Goal: Transaction & Acquisition: Purchase product/service

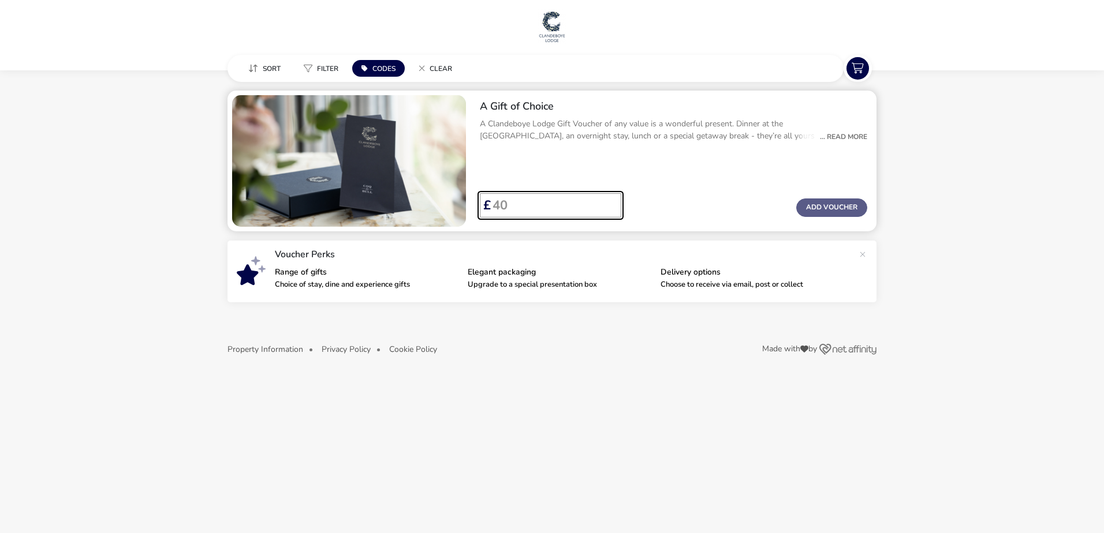
click at [554, 210] on input "Voucher Price" at bounding box center [551, 205] width 121 height 24
drag, startPoint x: 554, startPoint y: 210, endPoint x: 504, endPoint y: 215, distance: 50.5
click at [504, 215] on input "Voucher Price" at bounding box center [551, 205] width 121 height 24
type input "100"
click at [576, 176] on div "A Gift of Choice A Clandeboye Lodge Gift Voucher of any value is a wonderful pr…" at bounding box center [674, 161] width 406 height 141
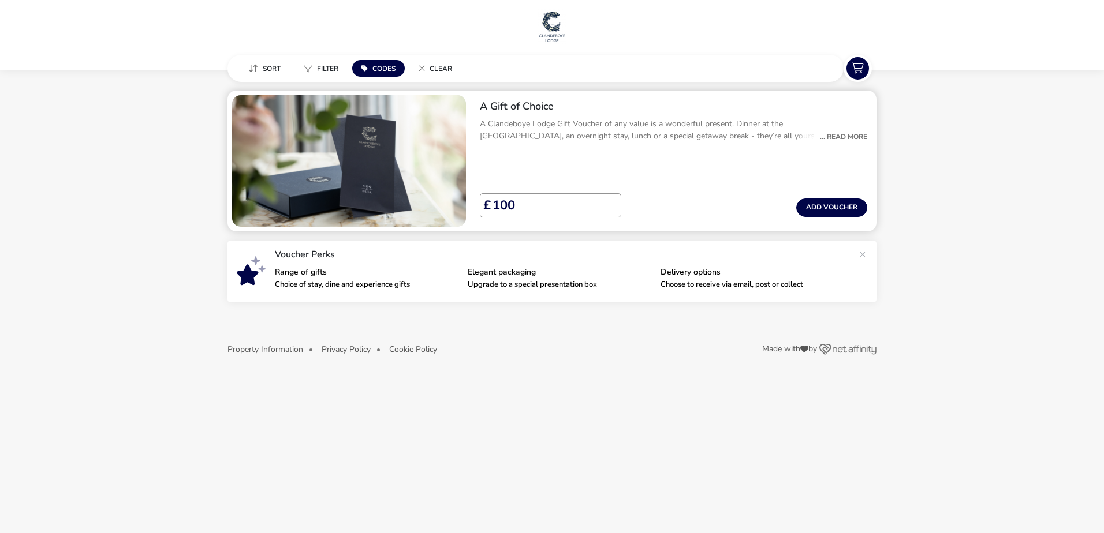
click at [838, 140] on div "... Read More" at bounding box center [840, 137] width 53 height 10
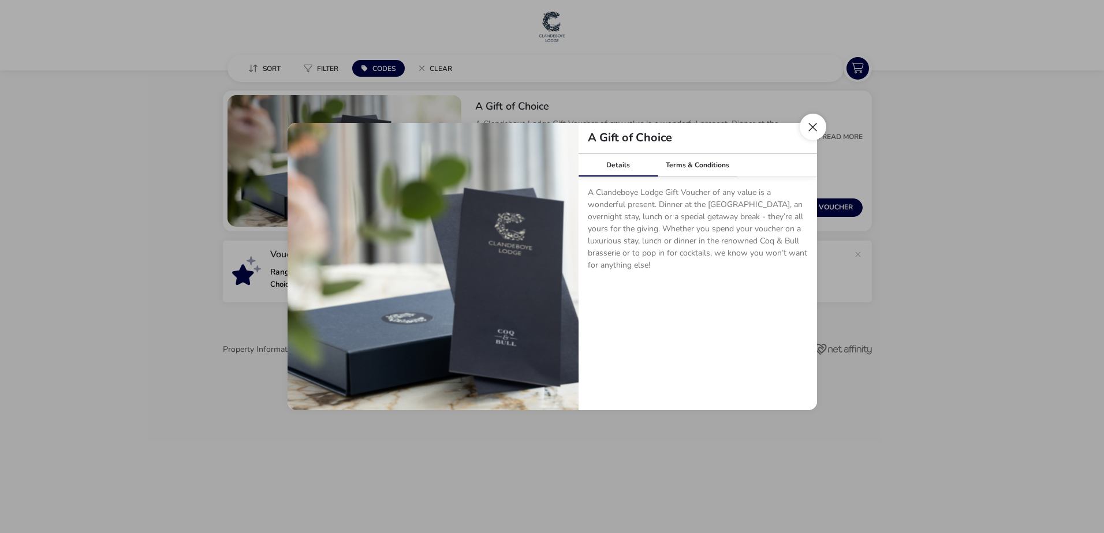
click at [815, 130] on button "Close dialog" at bounding box center [813, 127] width 27 height 27
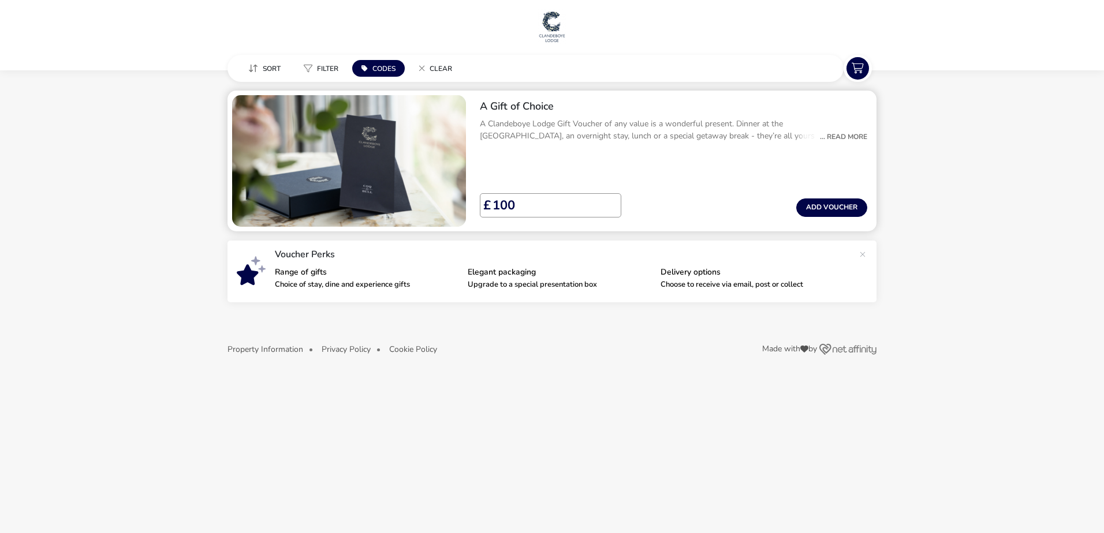
click at [853, 136] on div "... Read More" at bounding box center [840, 137] width 53 height 10
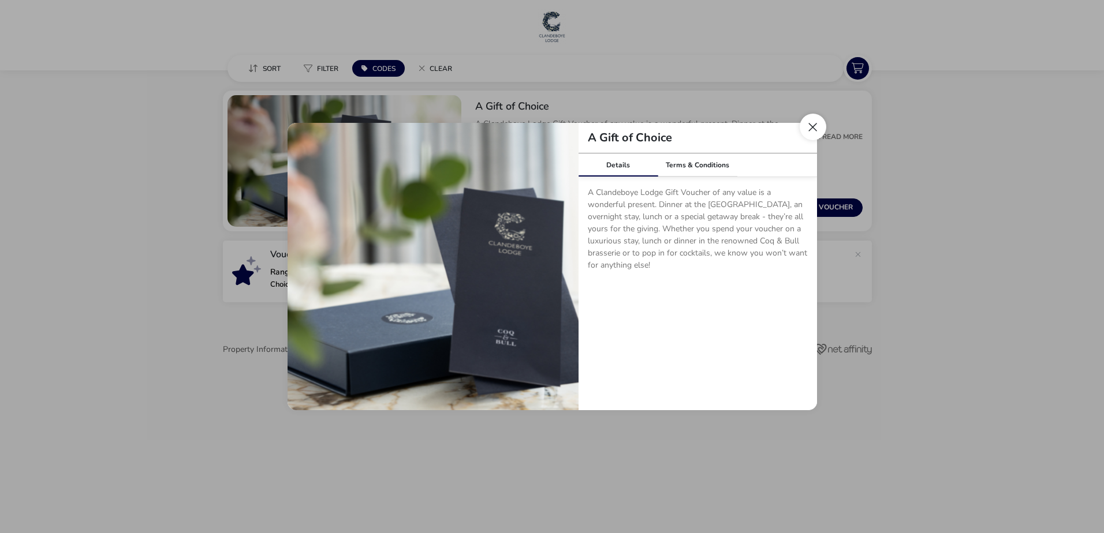
click at [810, 125] on button "Close dialog" at bounding box center [813, 127] width 27 height 27
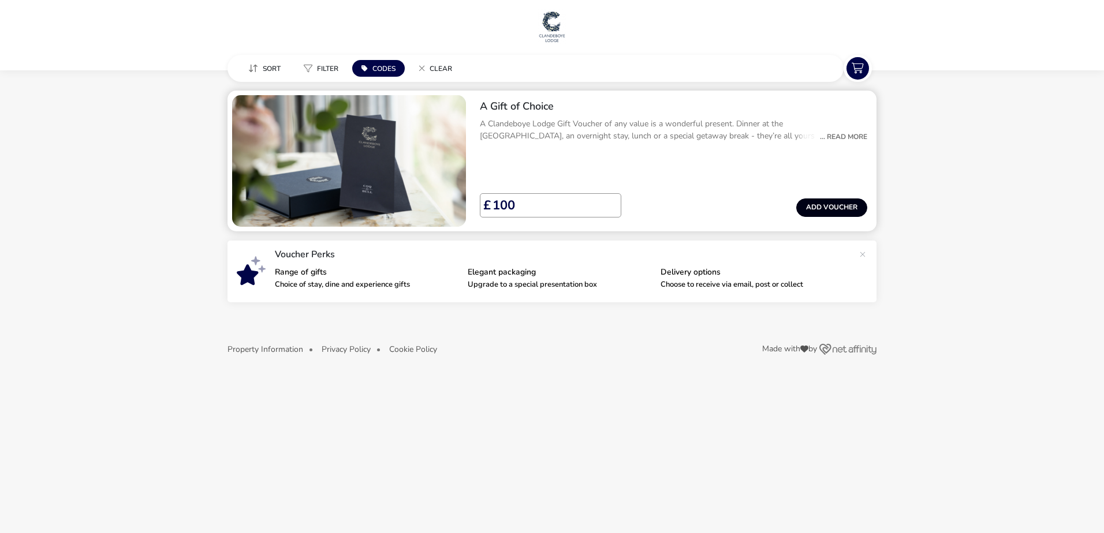
click at [828, 207] on button "Add Voucher" at bounding box center [831, 208] width 71 height 18
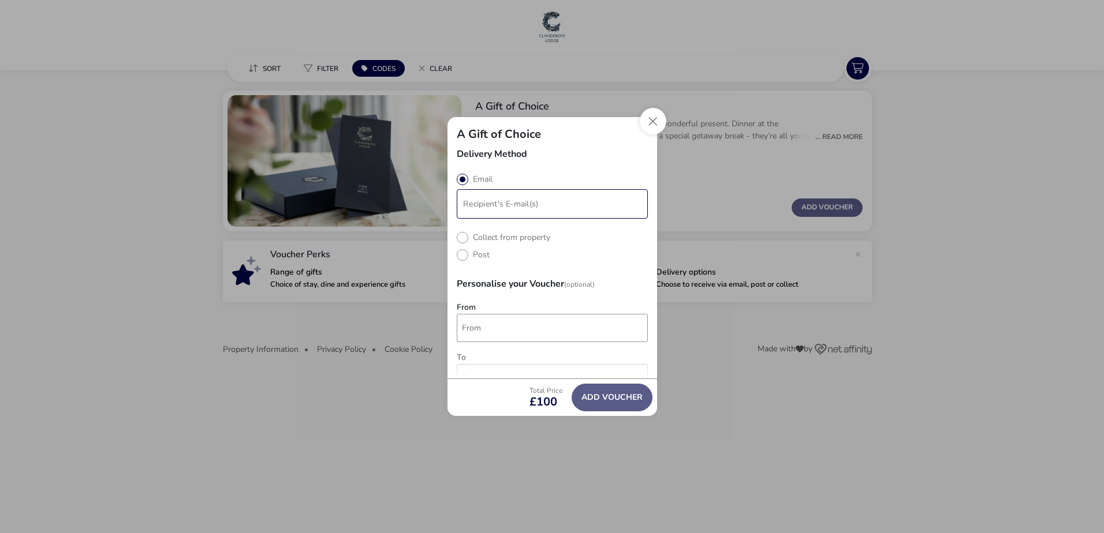
click at [563, 208] on input "modalAddVoucherInfo" at bounding box center [552, 204] width 186 height 25
type input "[PERSON_NAME][EMAIL_ADDRESS][DOMAIN_NAME]"
click at [517, 233] on naf-pibe-delivery-selection "Email Collect from property Post" at bounding box center [552, 217] width 191 height 86
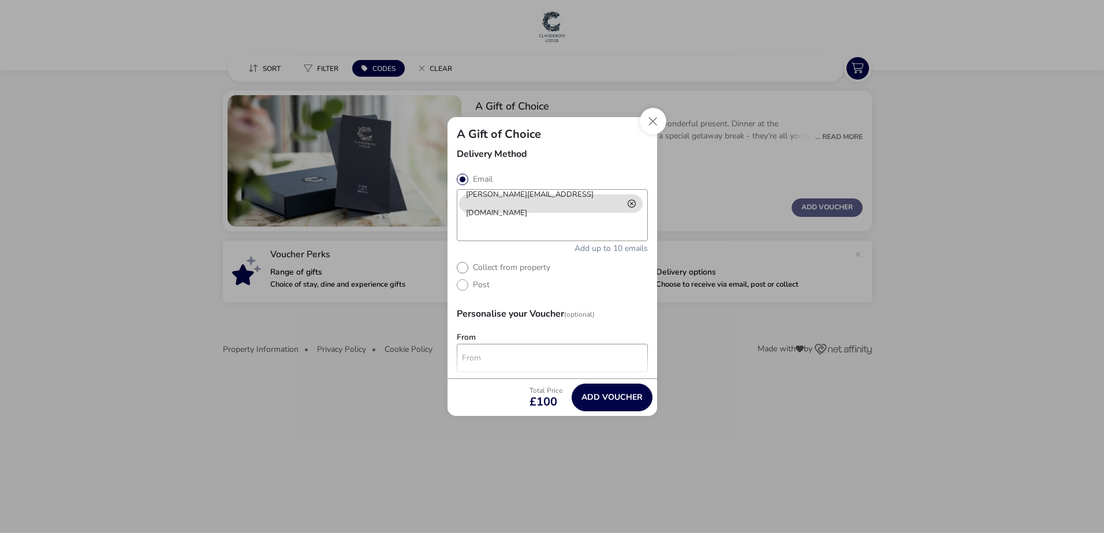
click at [516, 264] on label "Collect from property" at bounding box center [504, 267] width 94 height 11
radio input "true"
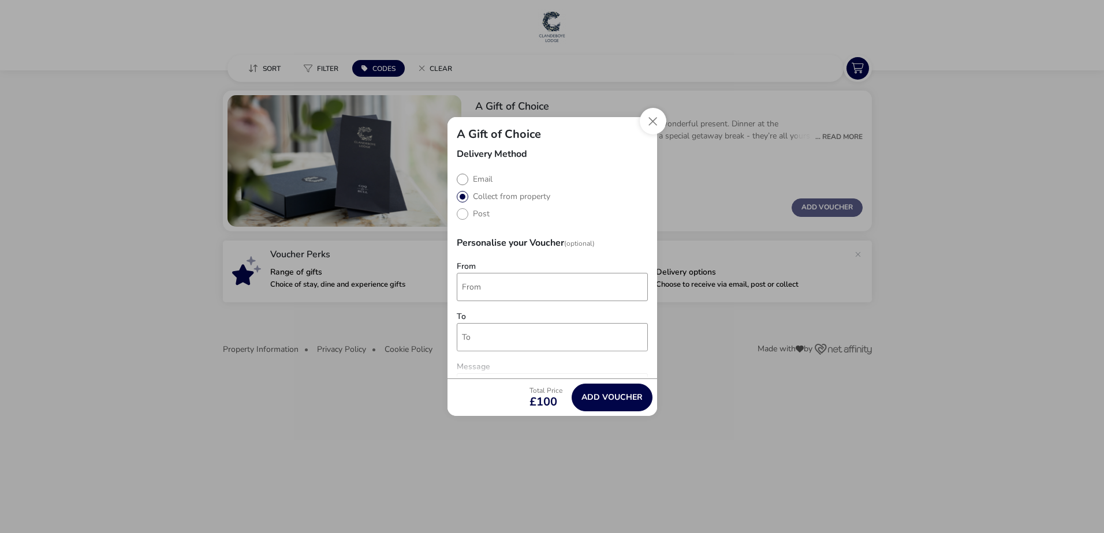
click at [480, 180] on label "Email" at bounding box center [475, 179] width 36 height 11
radio input "true"
radio input "false"
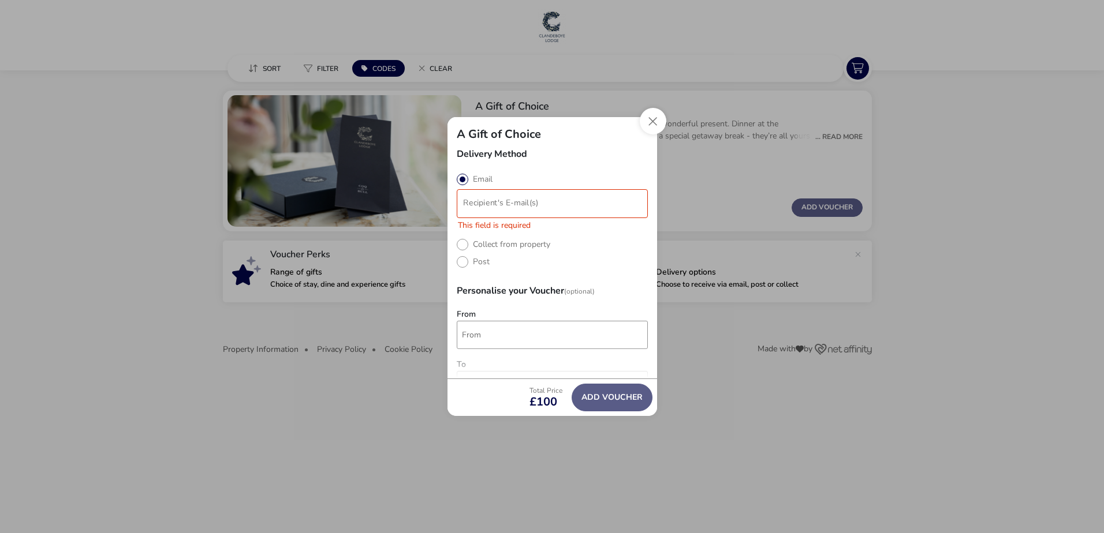
click at [531, 211] on li "modalAddVoucherInfo" at bounding box center [553, 204] width 188 height 18
click at [533, 208] on input "modalAddVoucherInfo" at bounding box center [552, 204] width 186 height 25
type input "[PERSON_NAME][EMAIL_ADDRESS][DOMAIN_NAME]"
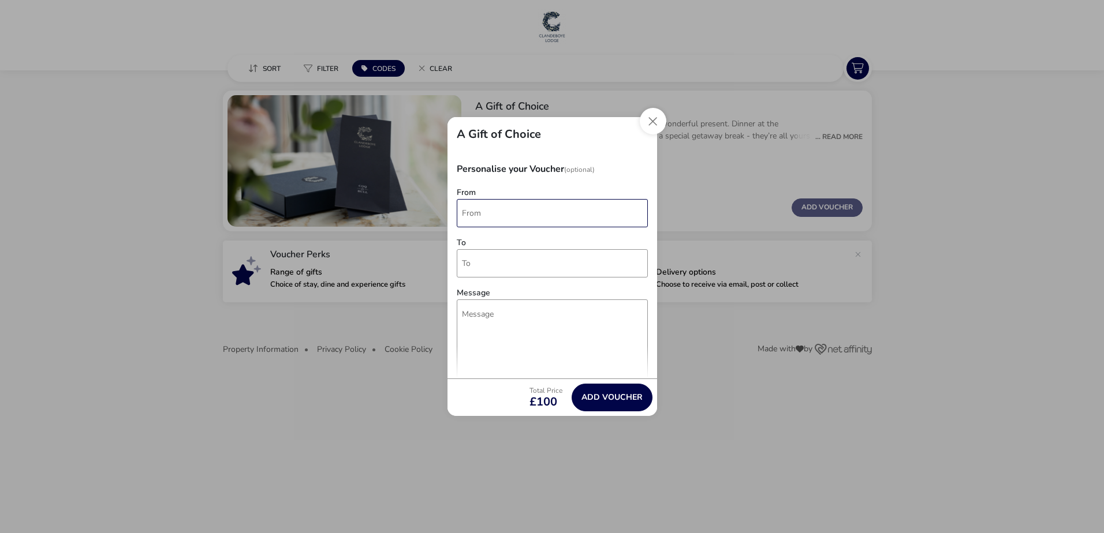
click at [528, 223] on input "From" at bounding box center [552, 213] width 191 height 28
drag, startPoint x: 496, startPoint y: 222, endPoint x: 389, endPoint y: 225, distance: 107.4
click at [389, 225] on div "A Gift of Choice Delivery Method Email [PERSON_NAME][EMAIL_ADDRESS][DOMAIN_NAME…" at bounding box center [552, 266] width 1104 height 533
type input "[PERSON_NAME]"
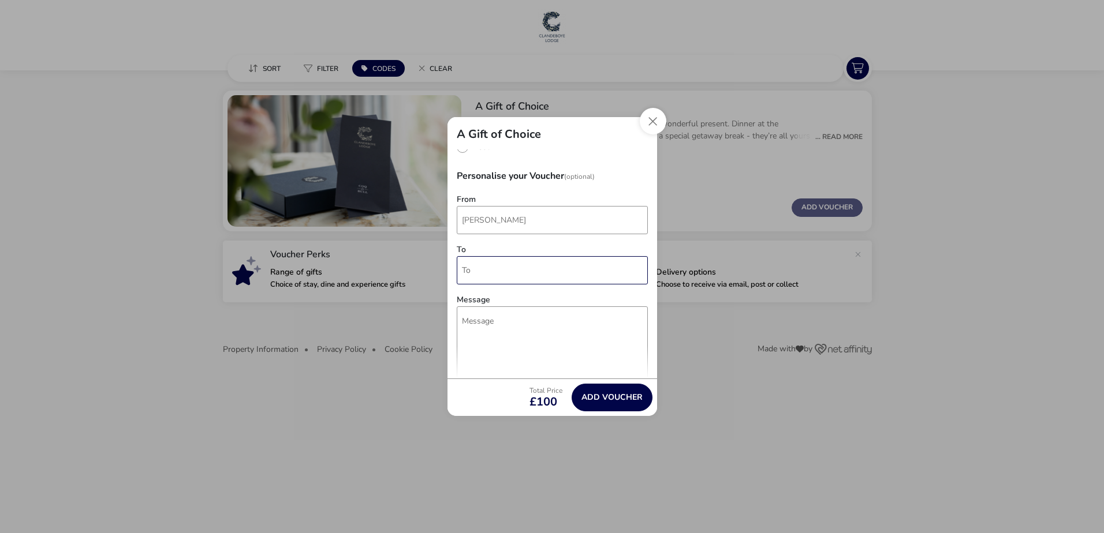
click at [520, 262] on input "To" at bounding box center [552, 270] width 191 height 28
type input "[PERSON_NAME] and [PERSON_NAME]"
click at [497, 319] on textarea "Message" at bounding box center [552, 360] width 191 height 107
type textarea "t"
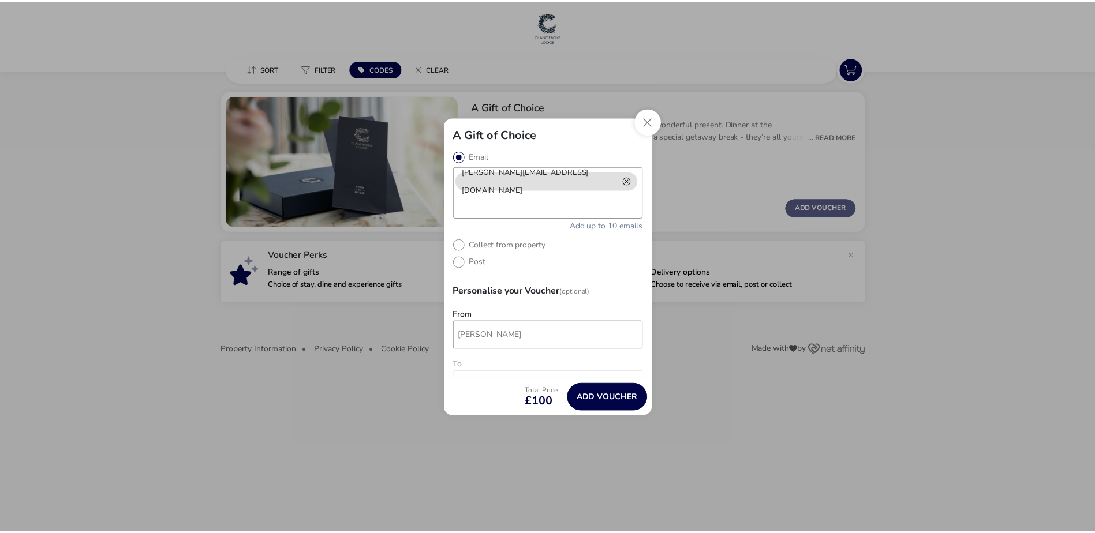
scroll to position [23, 0]
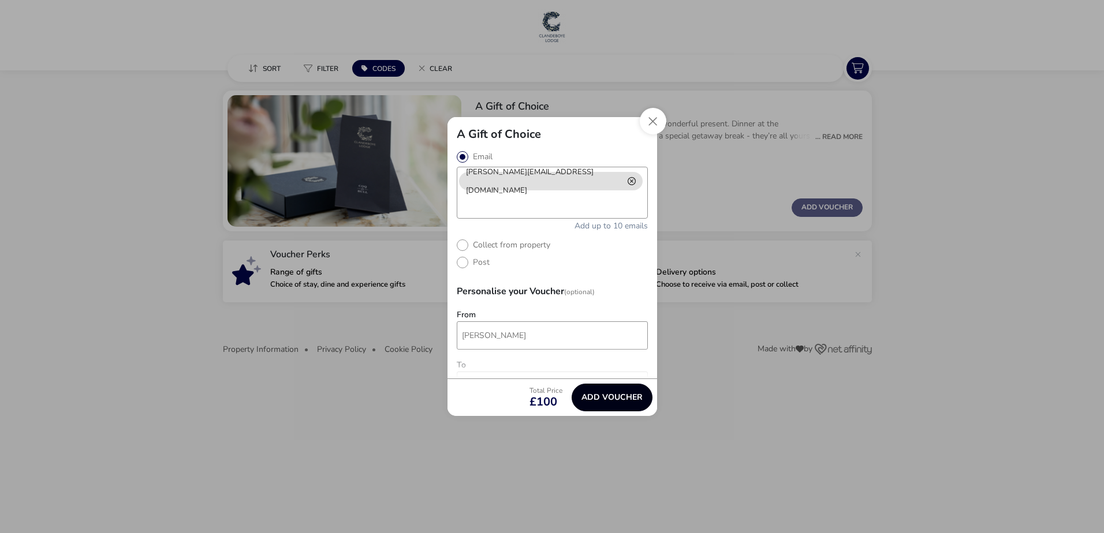
type textarea "Thank you for [US_STATE] :)"
click at [610, 403] on button "Add Voucher" at bounding box center [612, 398] width 81 height 28
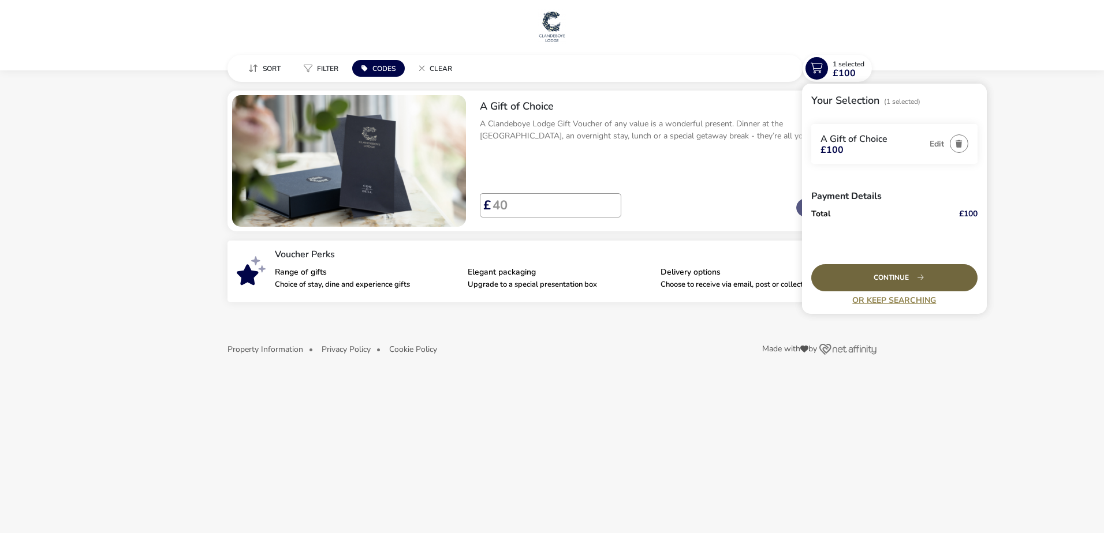
click at [886, 277] on div "Continue" at bounding box center [894, 277] width 166 height 27
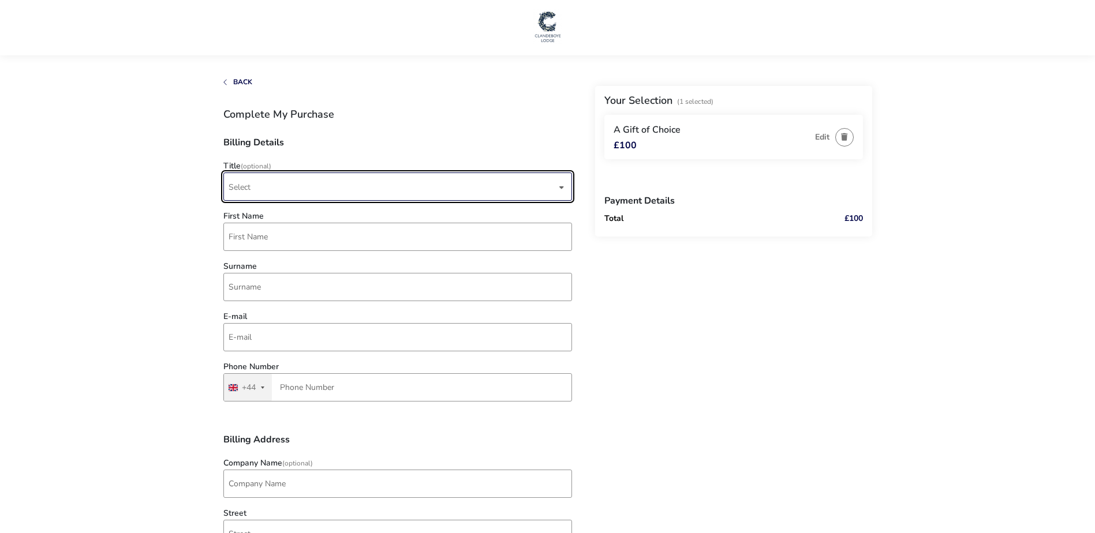
click at [280, 185] on span "Select" at bounding box center [393, 186] width 328 height 27
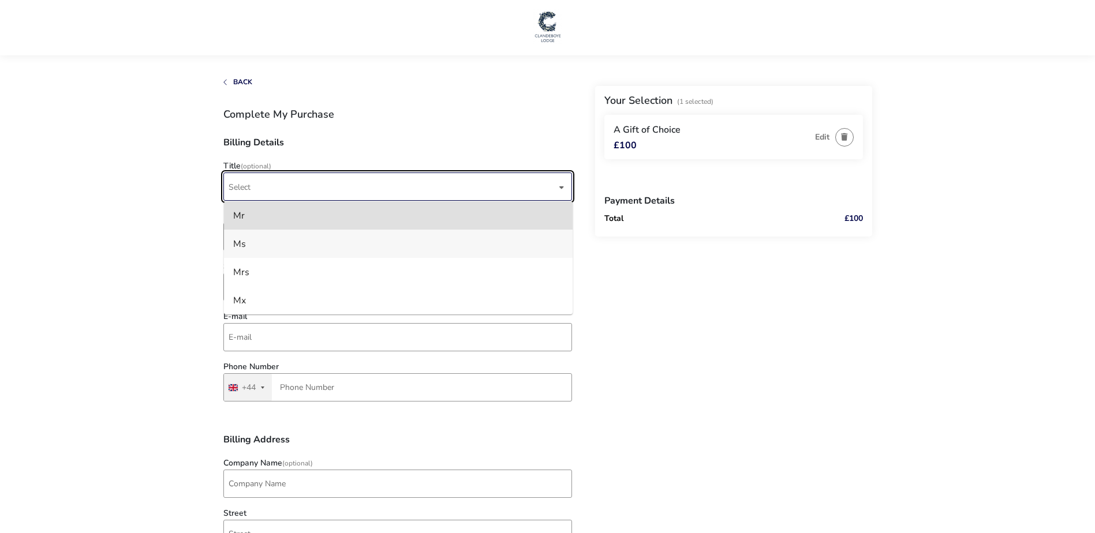
click at [278, 245] on li "Ms" at bounding box center [398, 244] width 349 height 28
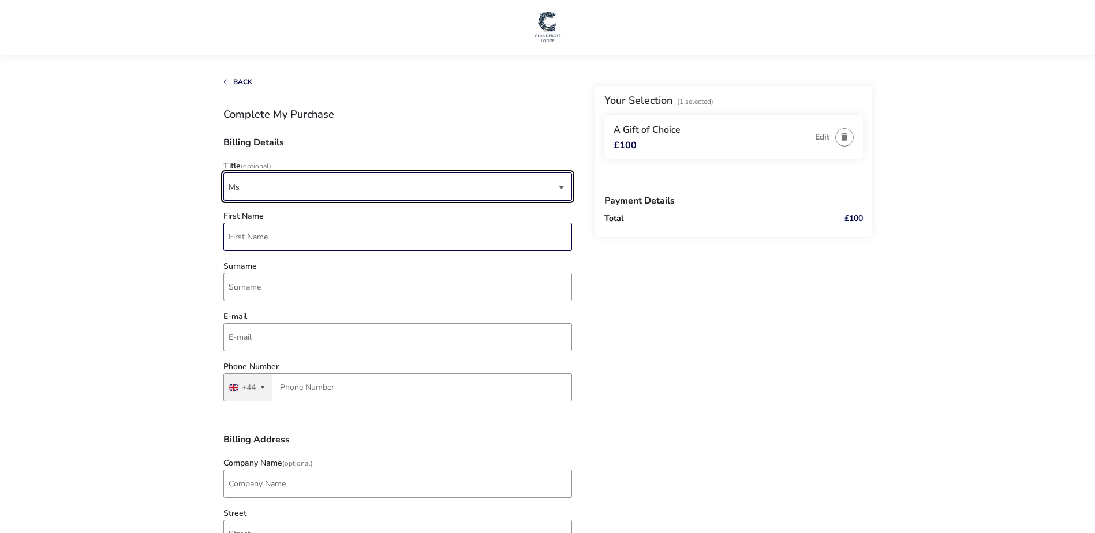
click at [282, 226] on input "First Name" at bounding box center [397, 237] width 349 height 28
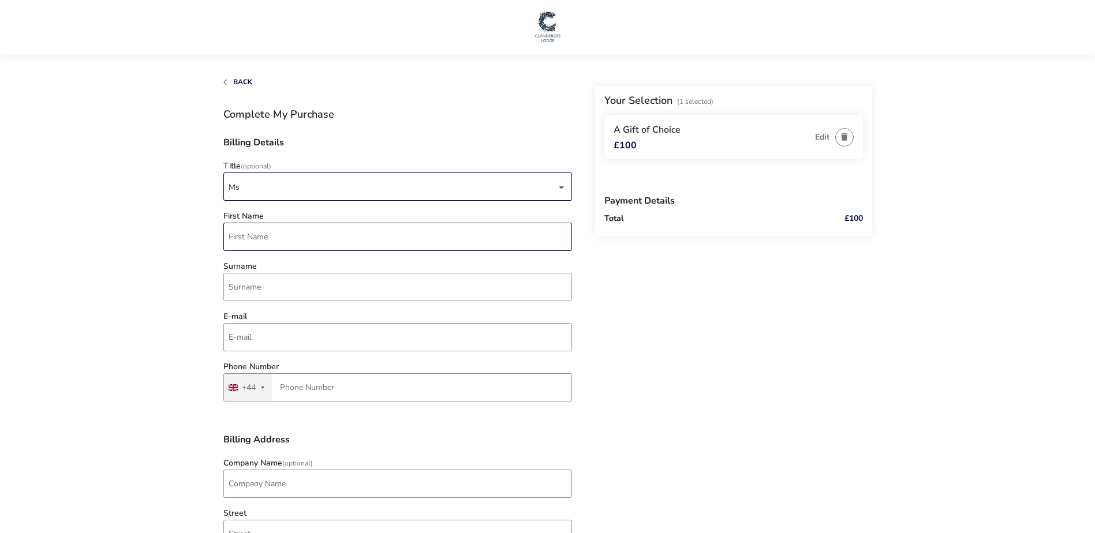
type input "[PERSON_NAME]"
type input "[PERSON_NAME][EMAIL_ADDRESS][DOMAIN_NAME]"
type input "7720 845344"
type input "89 TADWORTH, 89 tadworth"
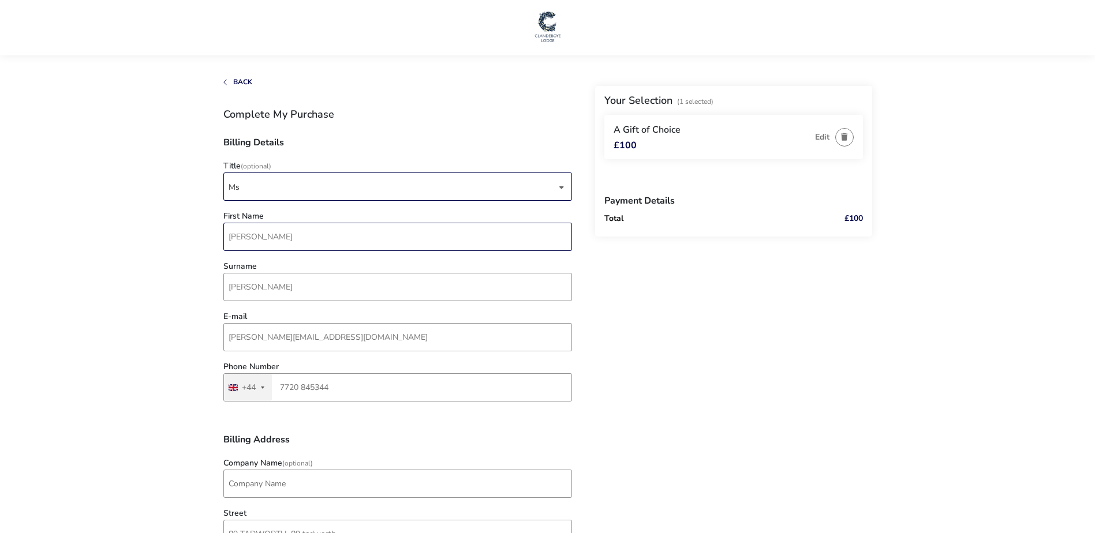
type input "[GEOGRAPHIC_DATA]"
type input "BT197WG"
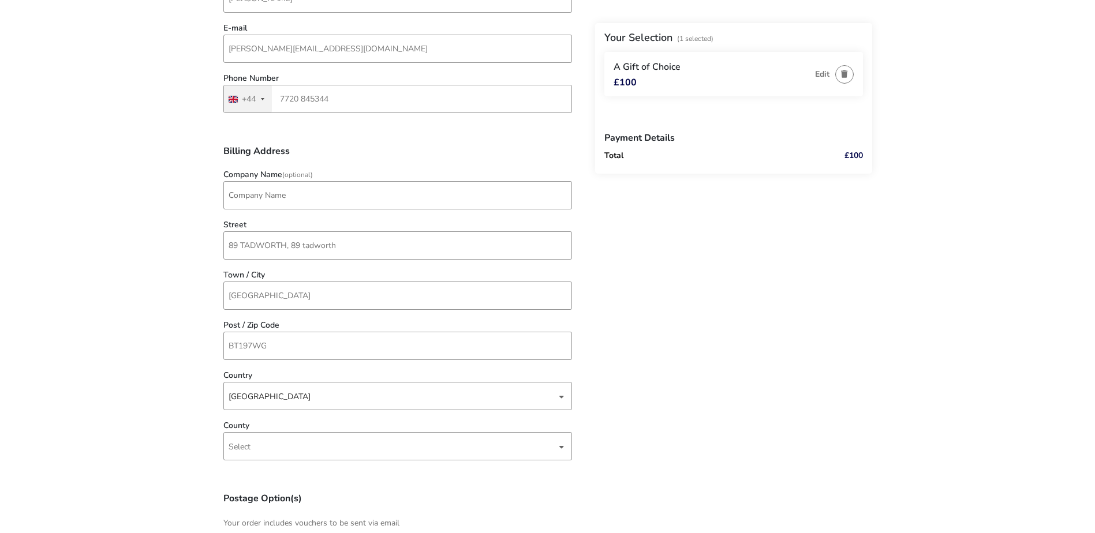
scroll to position [404, 0]
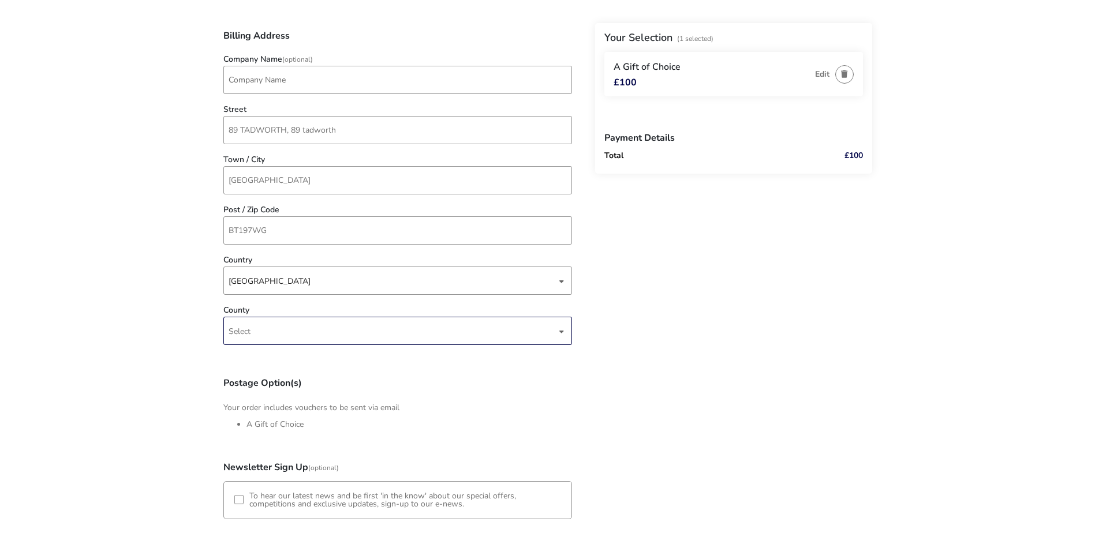
click at [348, 327] on span "Select" at bounding box center [393, 331] width 328 height 27
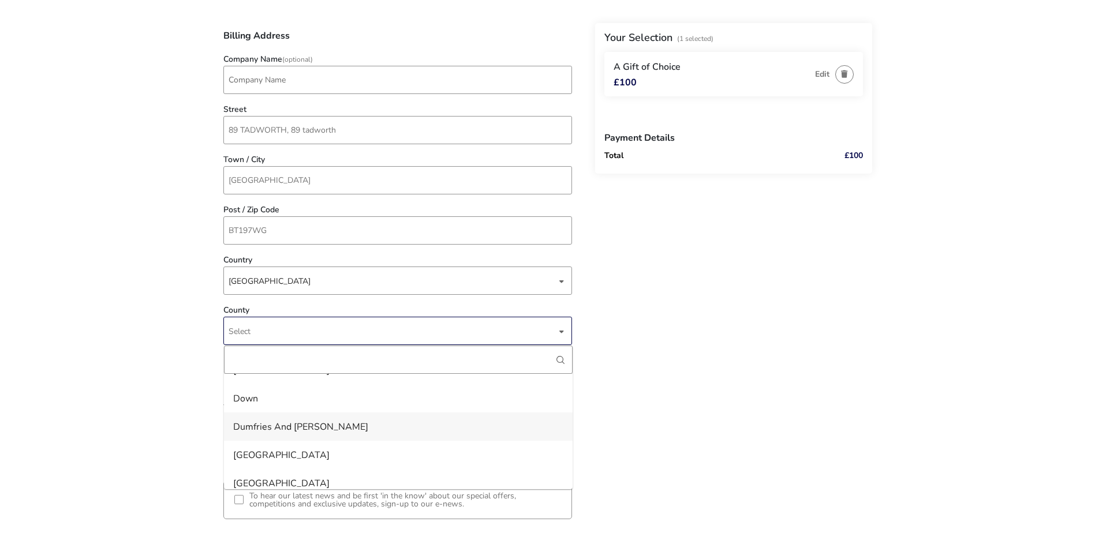
scroll to position [866, 0]
click at [299, 398] on li "Down" at bounding box center [398, 399] width 349 height 28
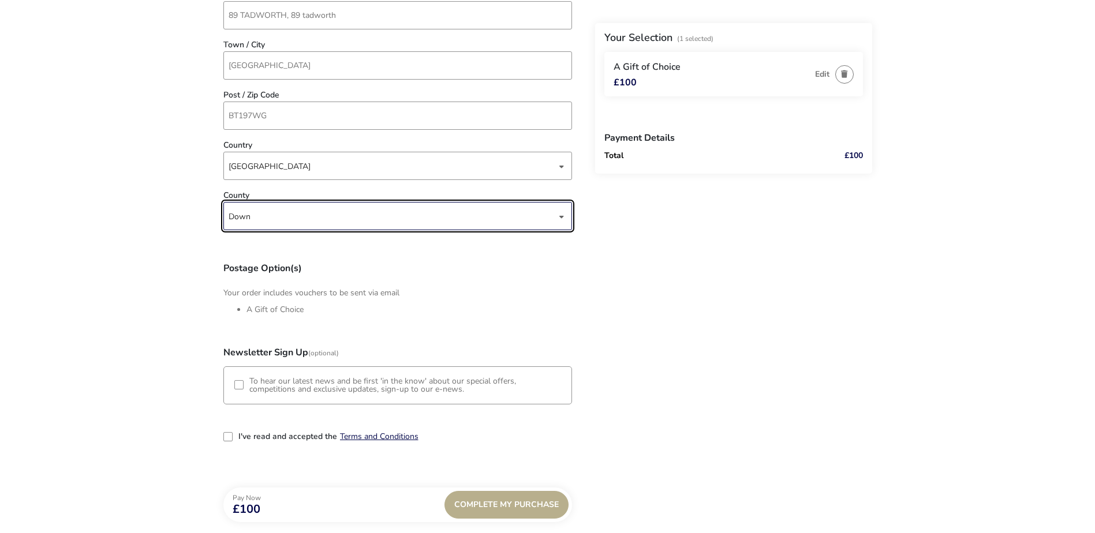
scroll to position [520, 0]
click at [261, 437] on label "I've read and accepted the" at bounding box center [287, 436] width 99 height 8
click at [229, 438] on input "I've read and accepted the" at bounding box center [229, 438] width 0 height 0
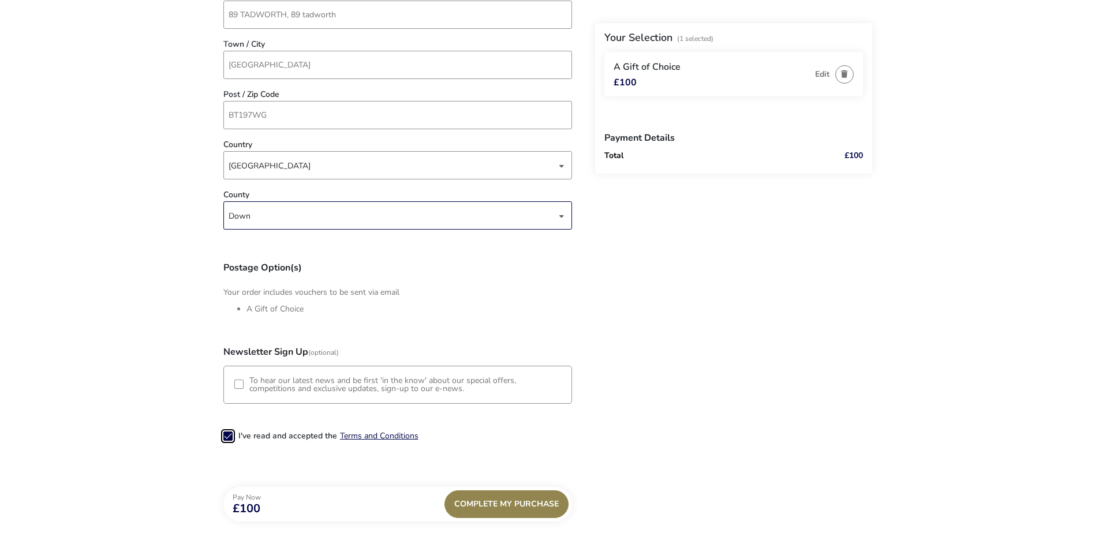
scroll to position [584, 0]
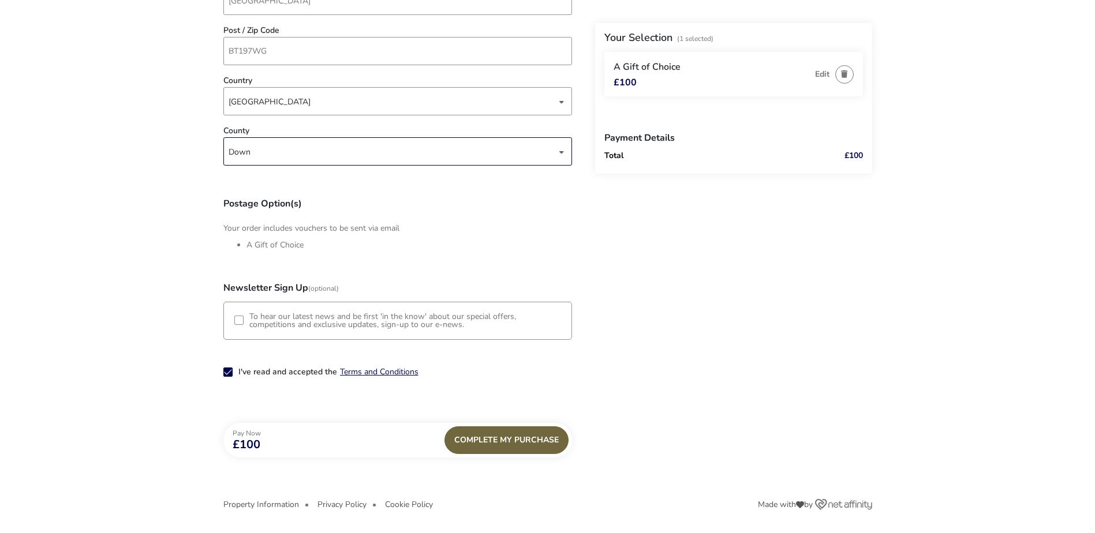
click at [491, 438] on div "Complete My Purchase" at bounding box center [507, 441] width 124 height 28
